Goal: Download file/media

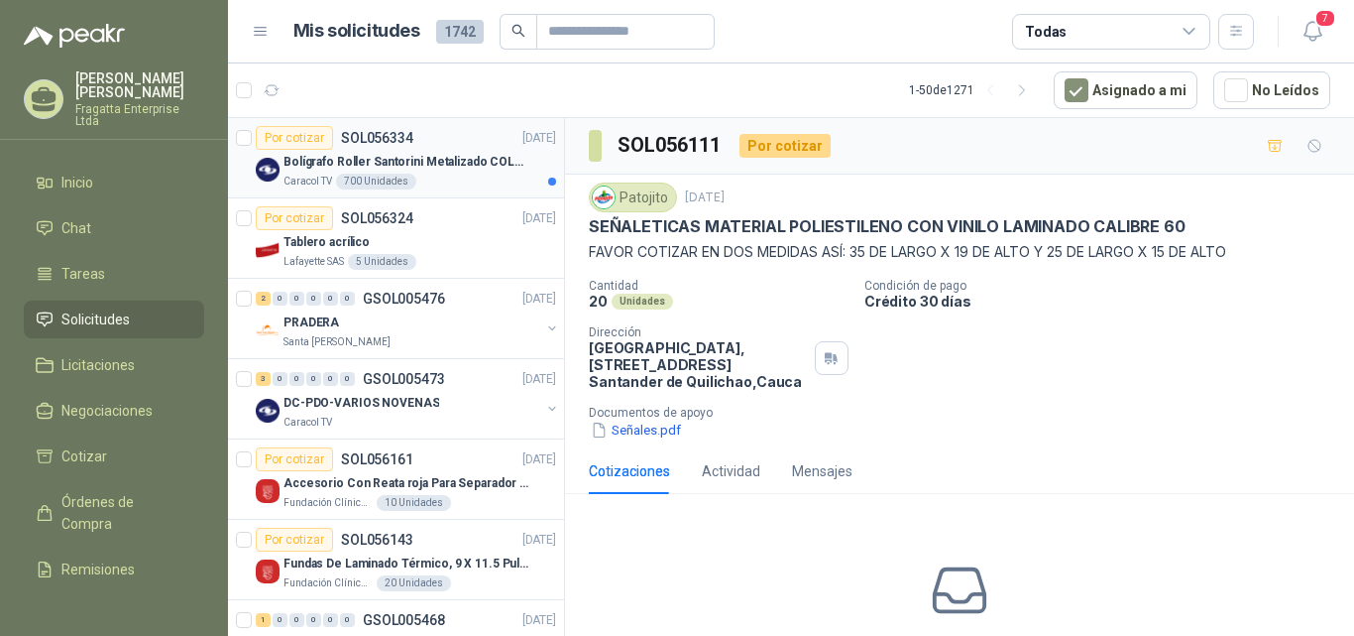
click at [468, 160] on p "Bolígrafo Roller Santorini Metalizado COLOR MORADO 1logo" at bounding box center [407, 162] width 247 height 19
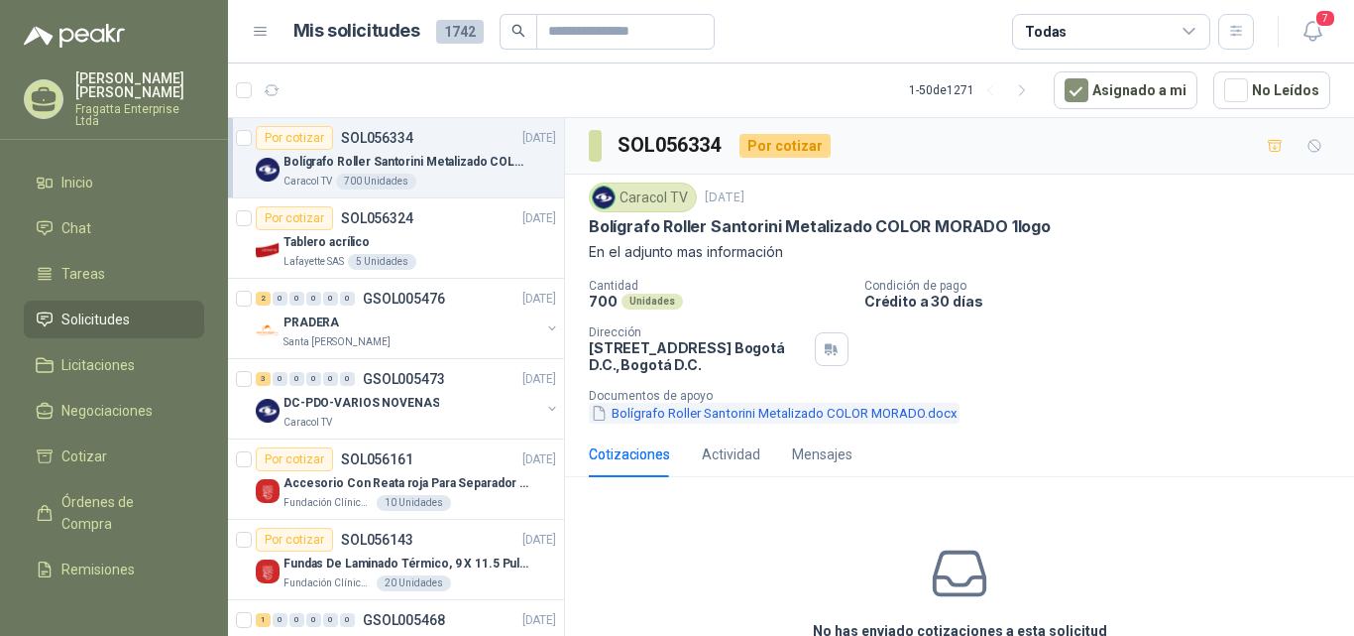
click at [838, 408] on button "Bolígrafo Roller Santorini Metalizado COLOR MORADO.docx" at bounding box center [774, 413] width 371 height 21
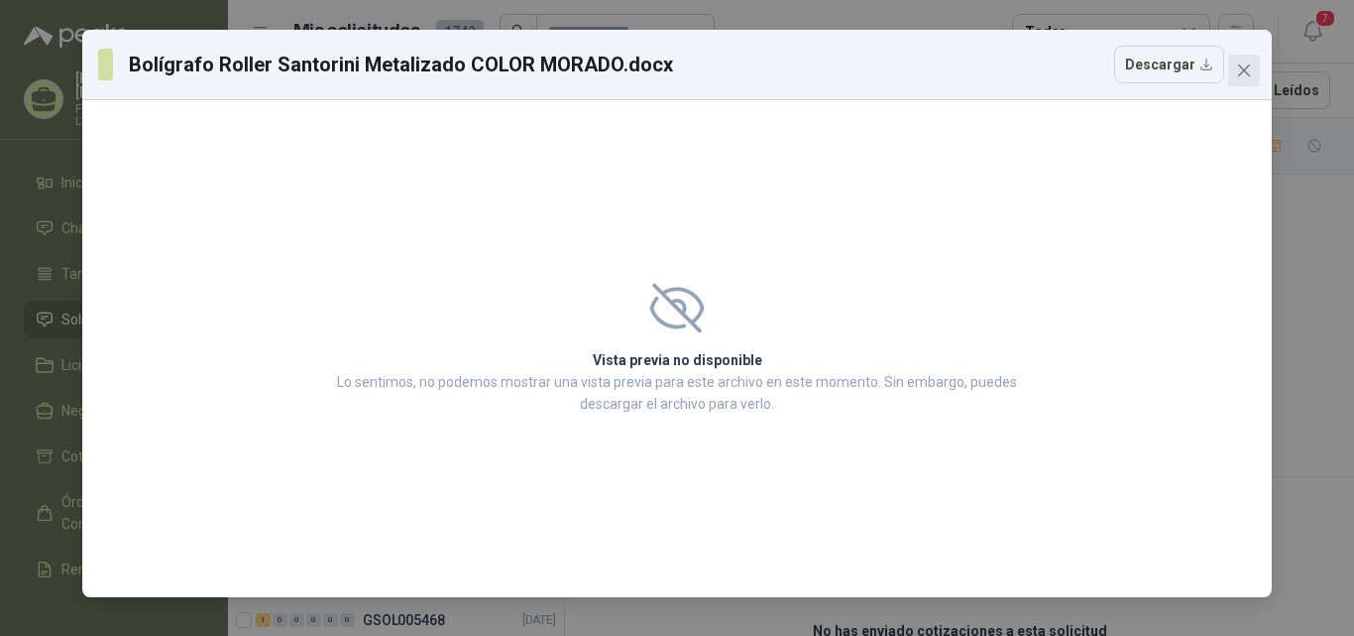
click at [1235, 56] on button "Close" at bounding box center [1245, 71] width 32 height 32
